Goal: Find specific page/section: Find specific page/section

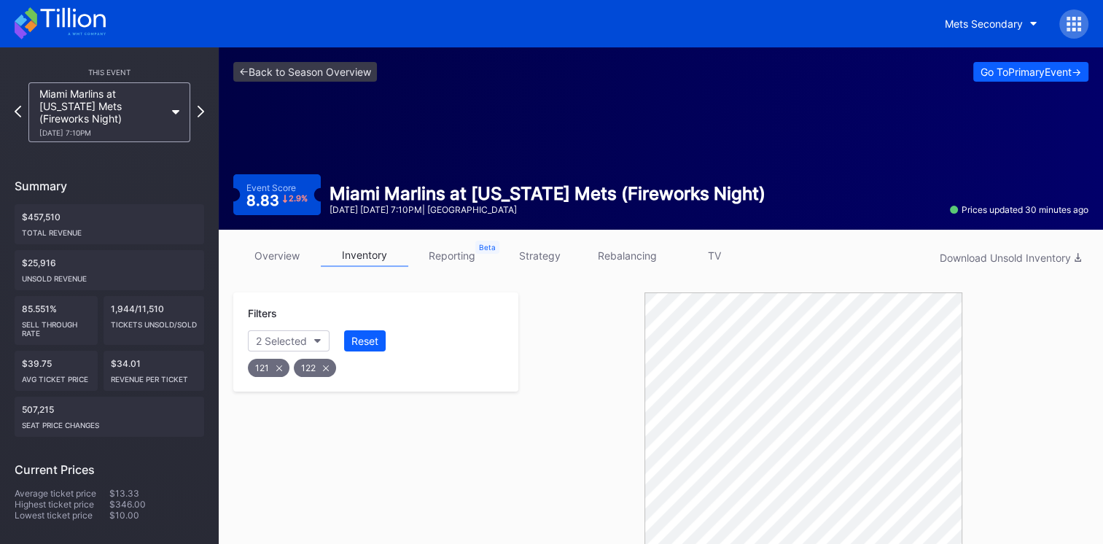
click at [80, 20] on icon at bounding box center [60, 23] width 91 height 32
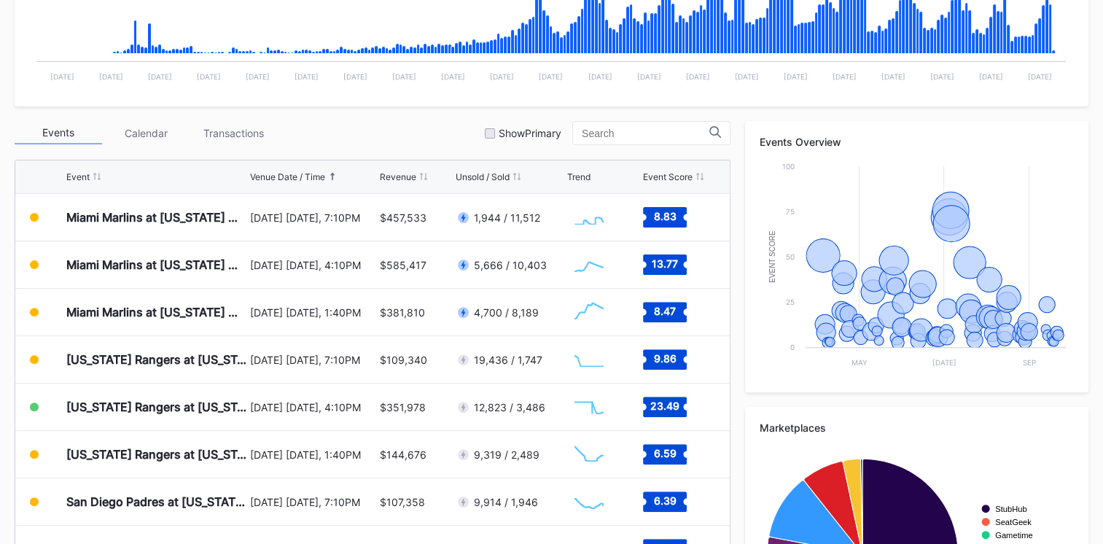
scroll to position [411, 0]
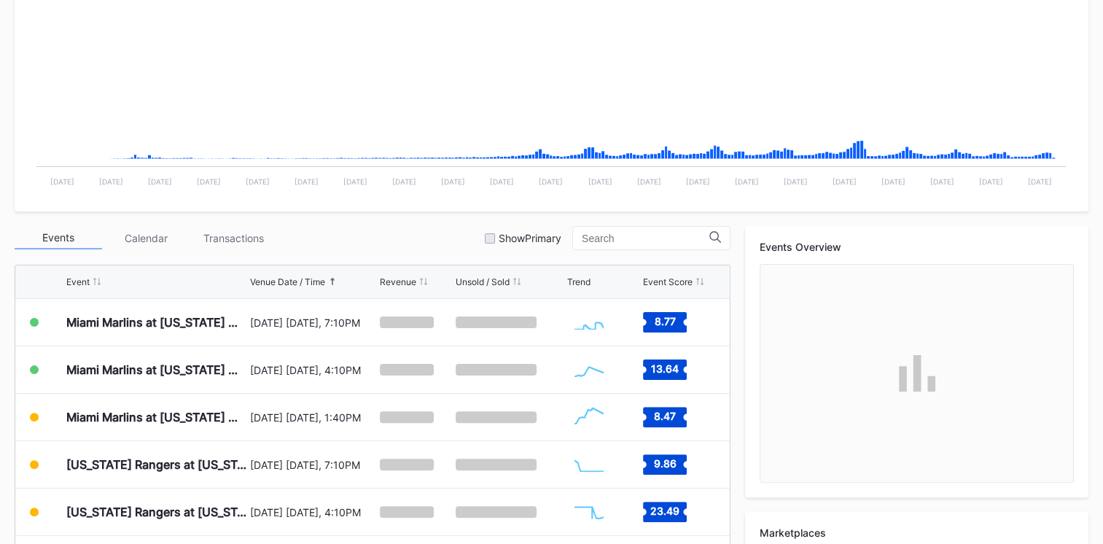
scroll to position [321, 0]
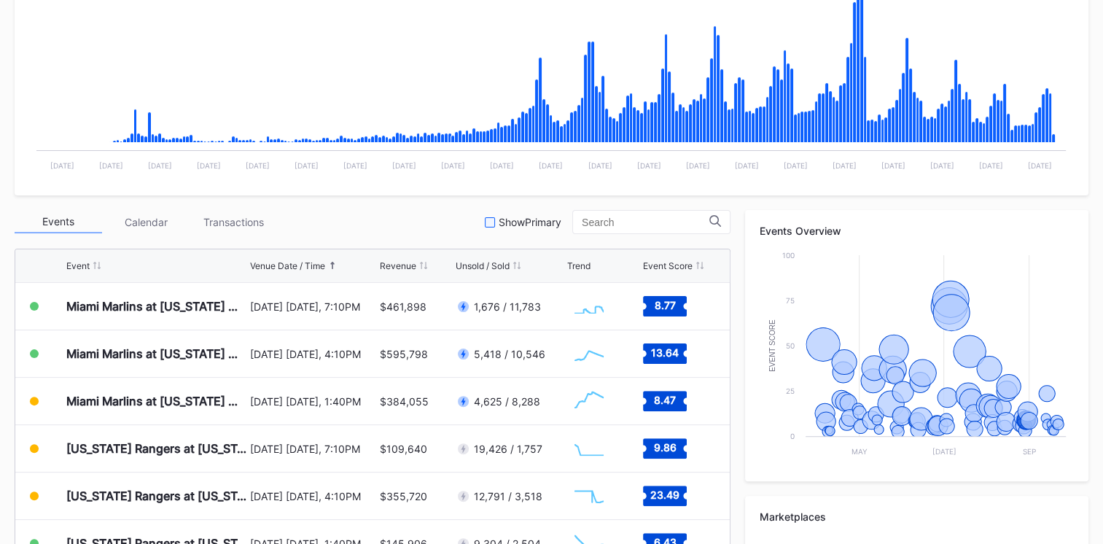
click at [489, 220] on div at bounding box center [490, 222] width 10 height 10
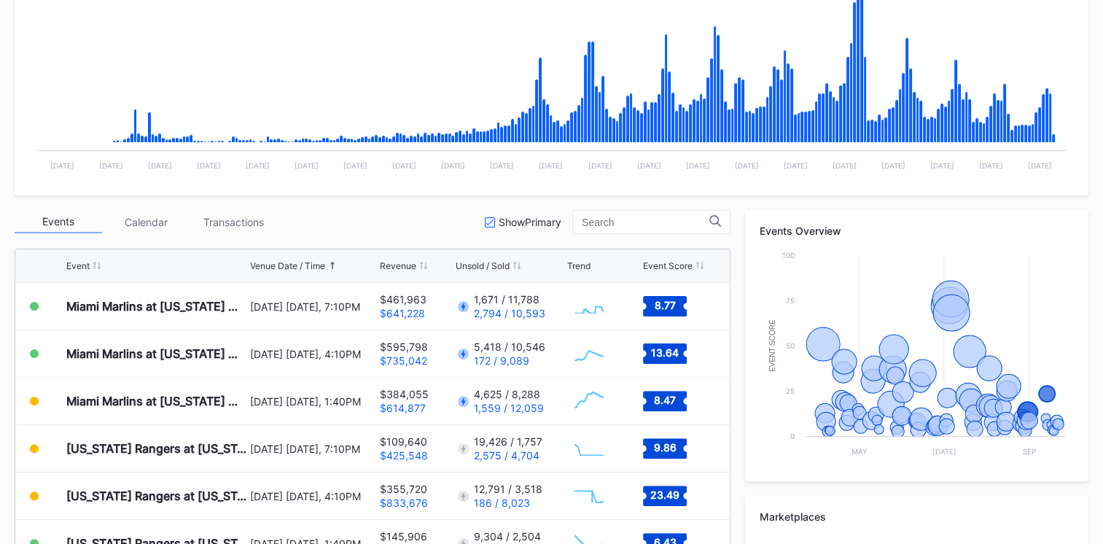
scroll to position [0, 0]
